Goal: Find specific page/section: Find specific page/section

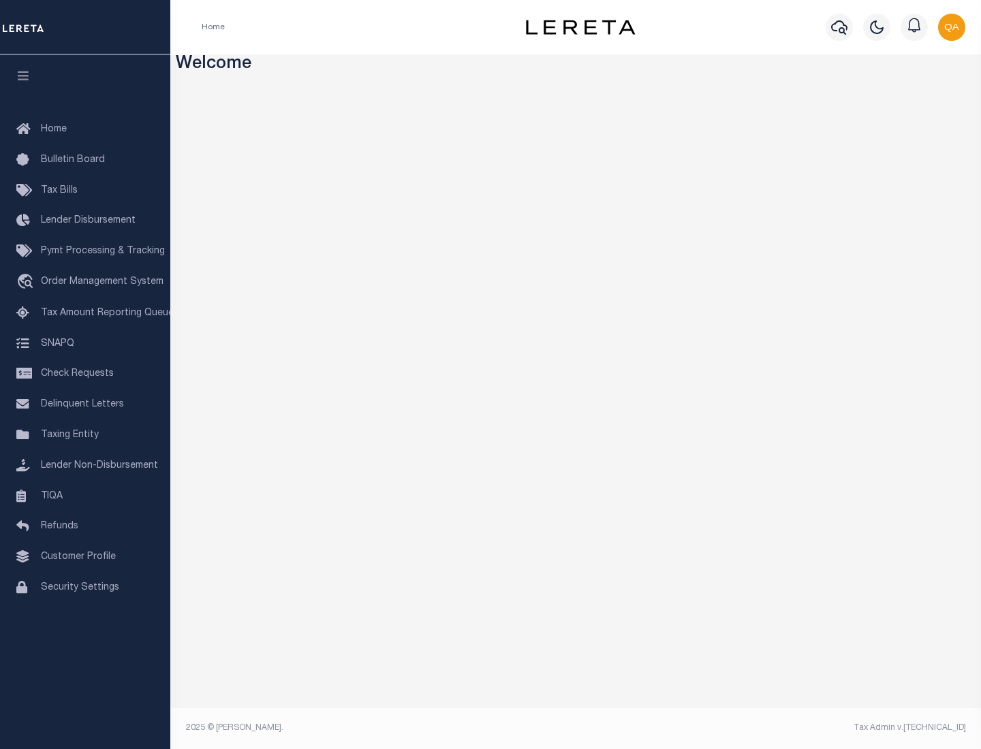
click at [85, 374] on span "Check Requests" at bounding box center [77, 374] width 73 height 10
select select "50"
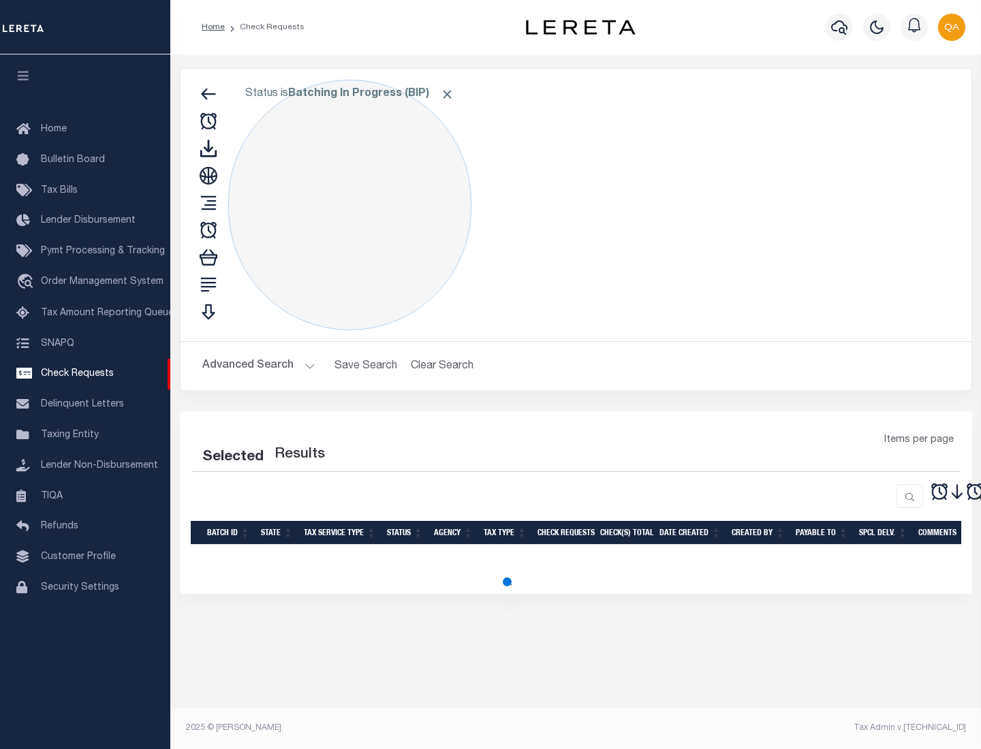
select select "50"
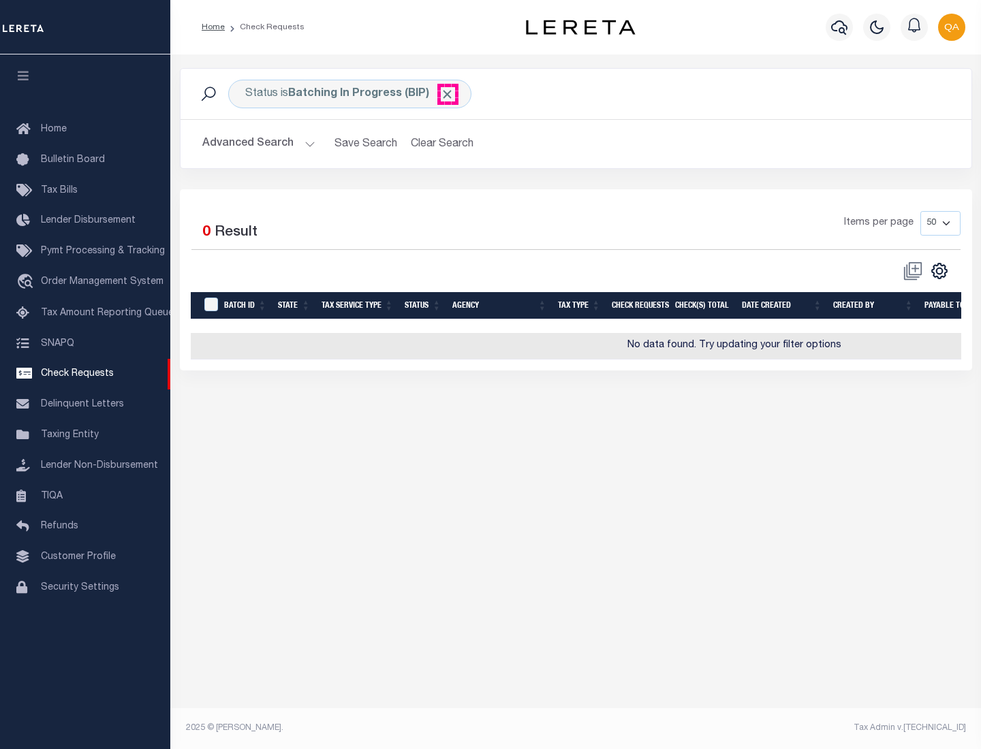
click at [448, 94] on span "Click to Remove" at bounding box center [447, 94] width 14 height 14
